Goal: Navigation & Orientation: Find specific page/section

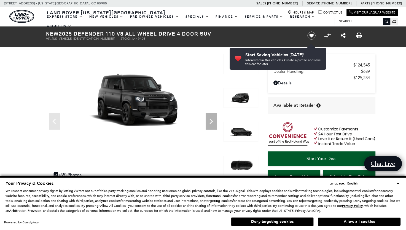
click at [357, 221] on button "Allow all cookies" at bounding box center [359, 221] width 83 height 8
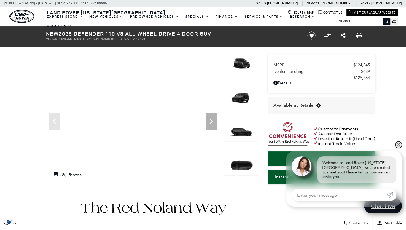
click at [398, 148] on link "✕" at bounding box center [398, 144] width 7 height 7
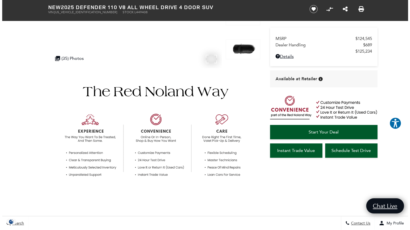
scroll to position [83, 0]
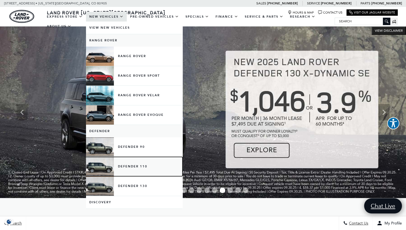
click at [127, 169] on link "Defender 110" at bounding box center [134, 166] width 96 height 19
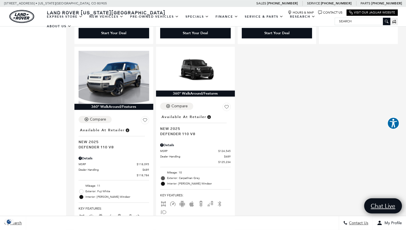
scroll to position [551, 0]
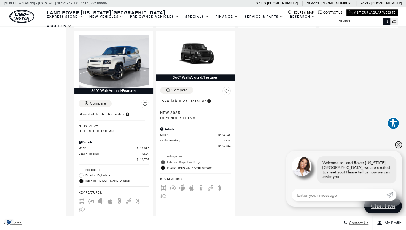
click at [397, 148] on link "✕" at bounding box center [398, 144] width 7 height 7
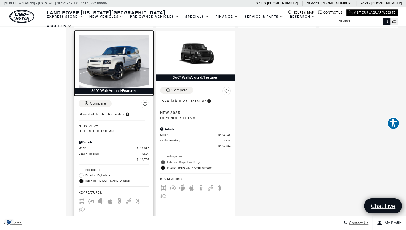
click at [120, 64] on img at bounding box center [114, 61] width 71 height 53
